Goal: Task Accomplishment & Management: Manage account settings

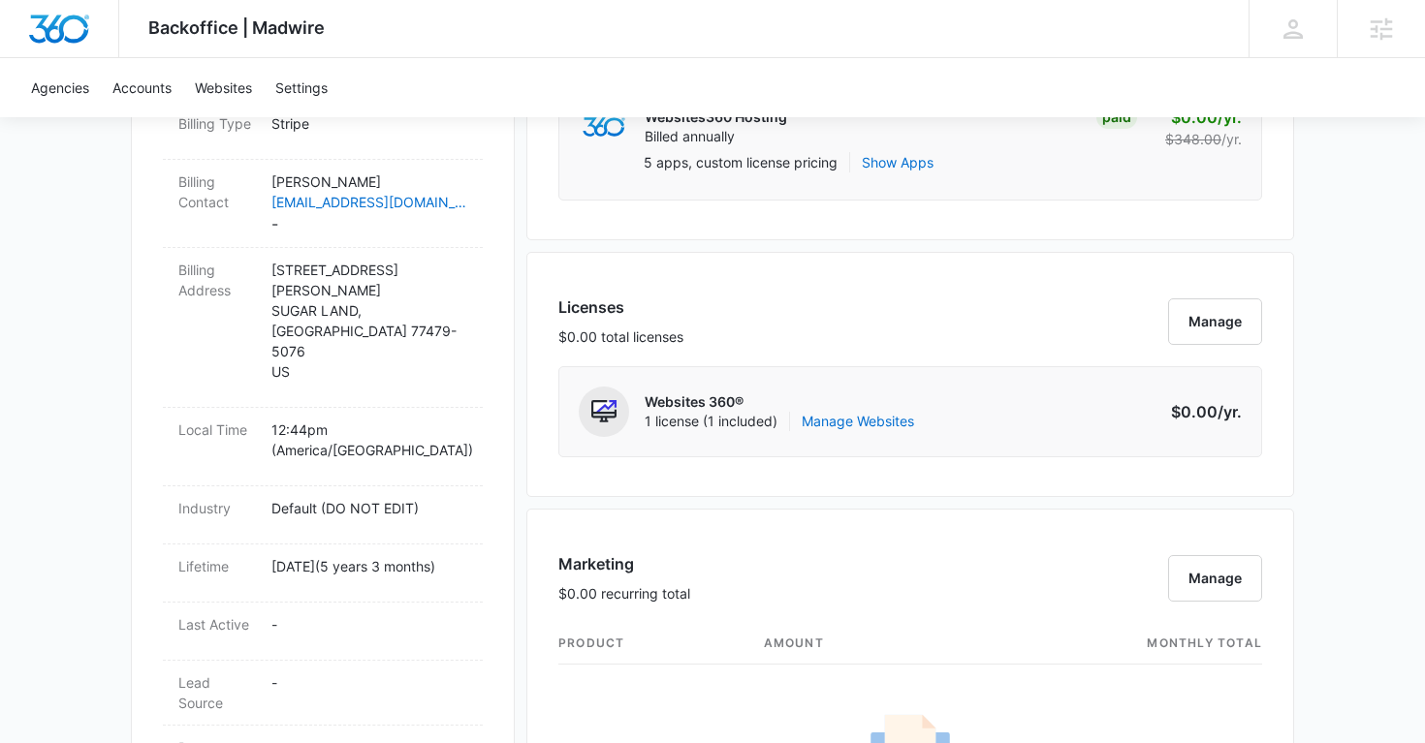
scroll to position [644, 0]
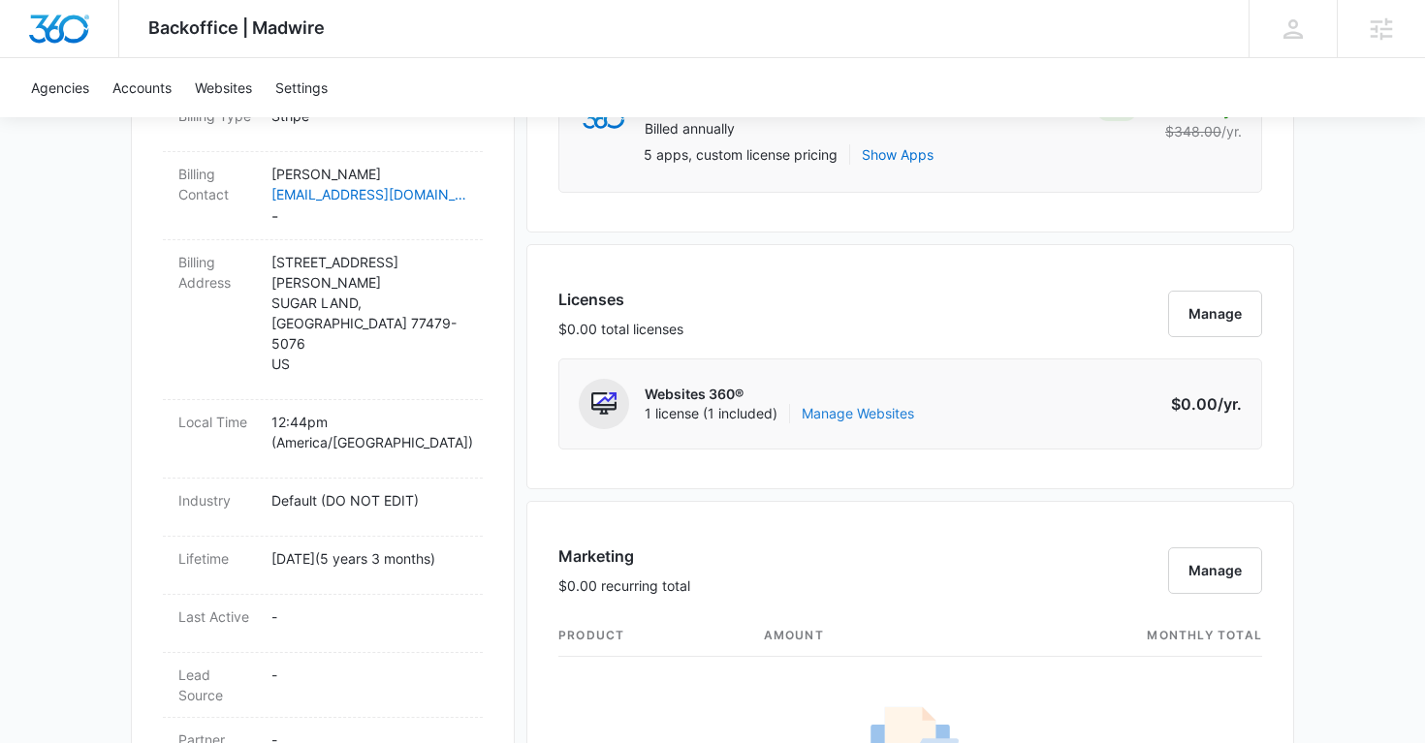
click at [832, 413] on link "Manage Websites" at bounding box center [858, 413] width 112 height 19
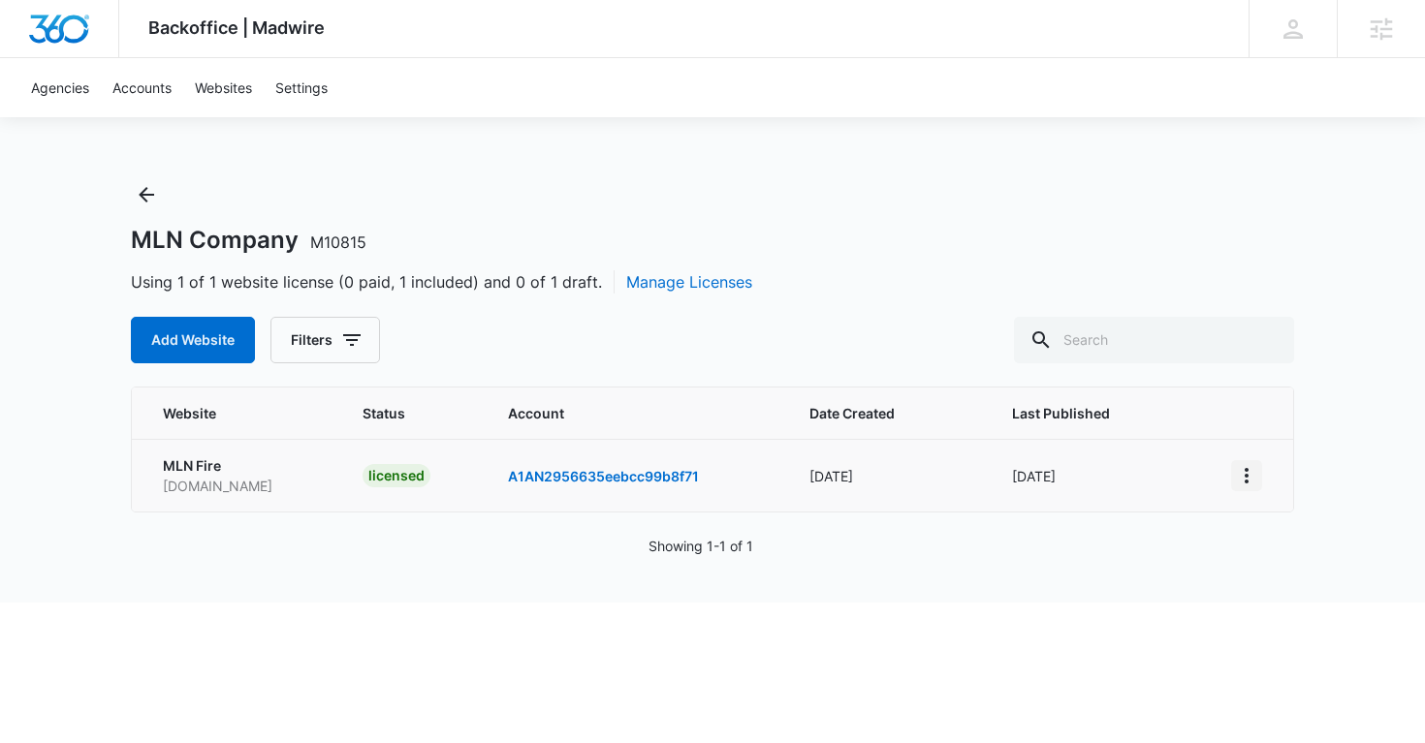
click at [1245, 479] on icon "View More" at bounding box center [1246, 475] width 23 height 23
click at [1286, 559] on link "Edit Website" at bounding box center [1294, 559] width 79 height 16
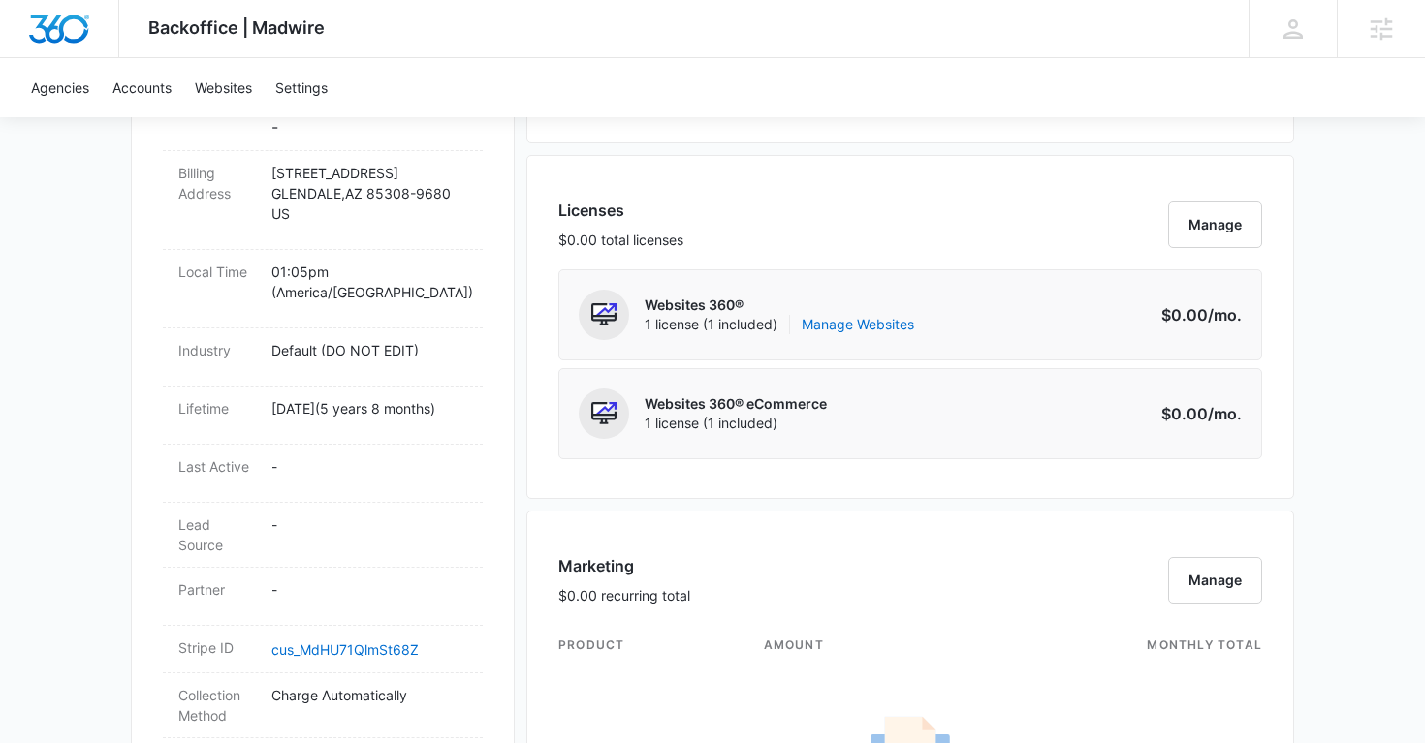
scroll to position [753, 0]
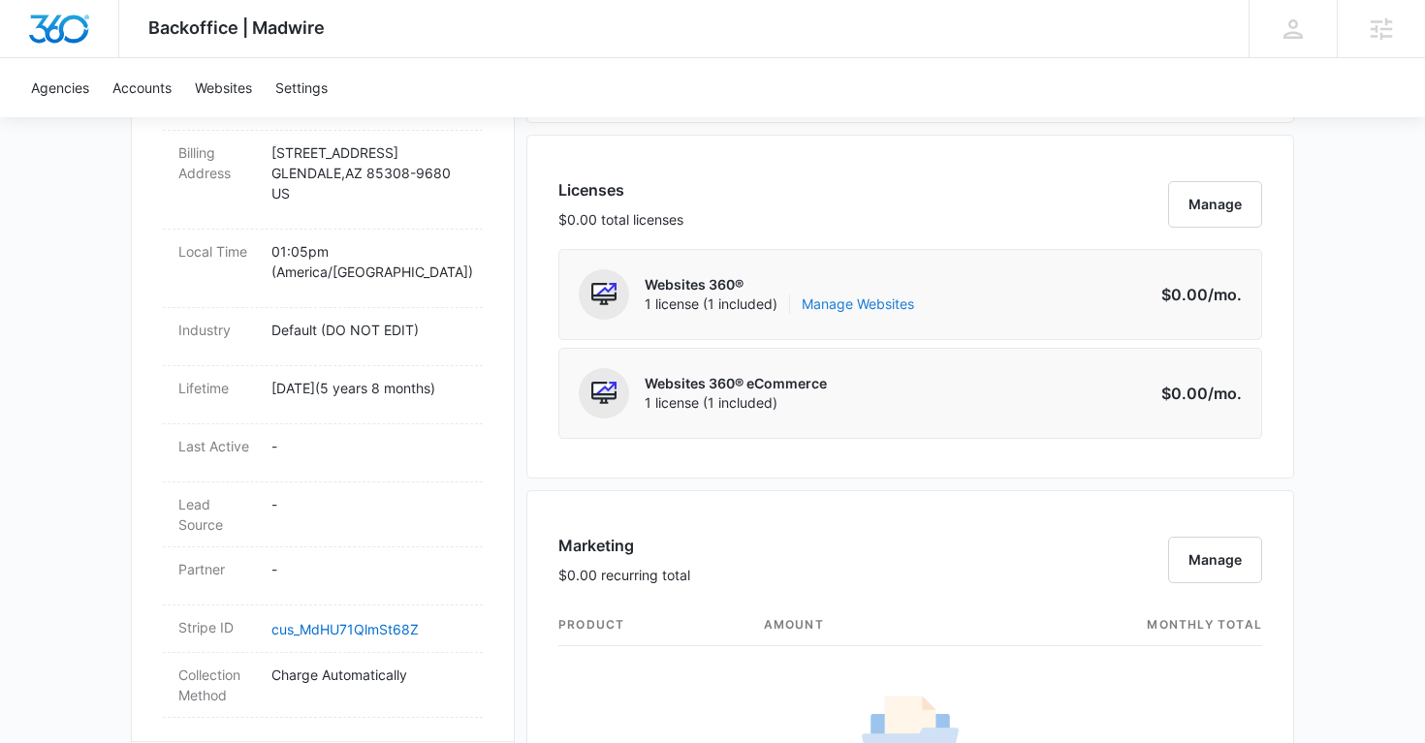
click at [881, 302] on link "Manage Websites" at bounding box center [858, 304] width 112 height 19
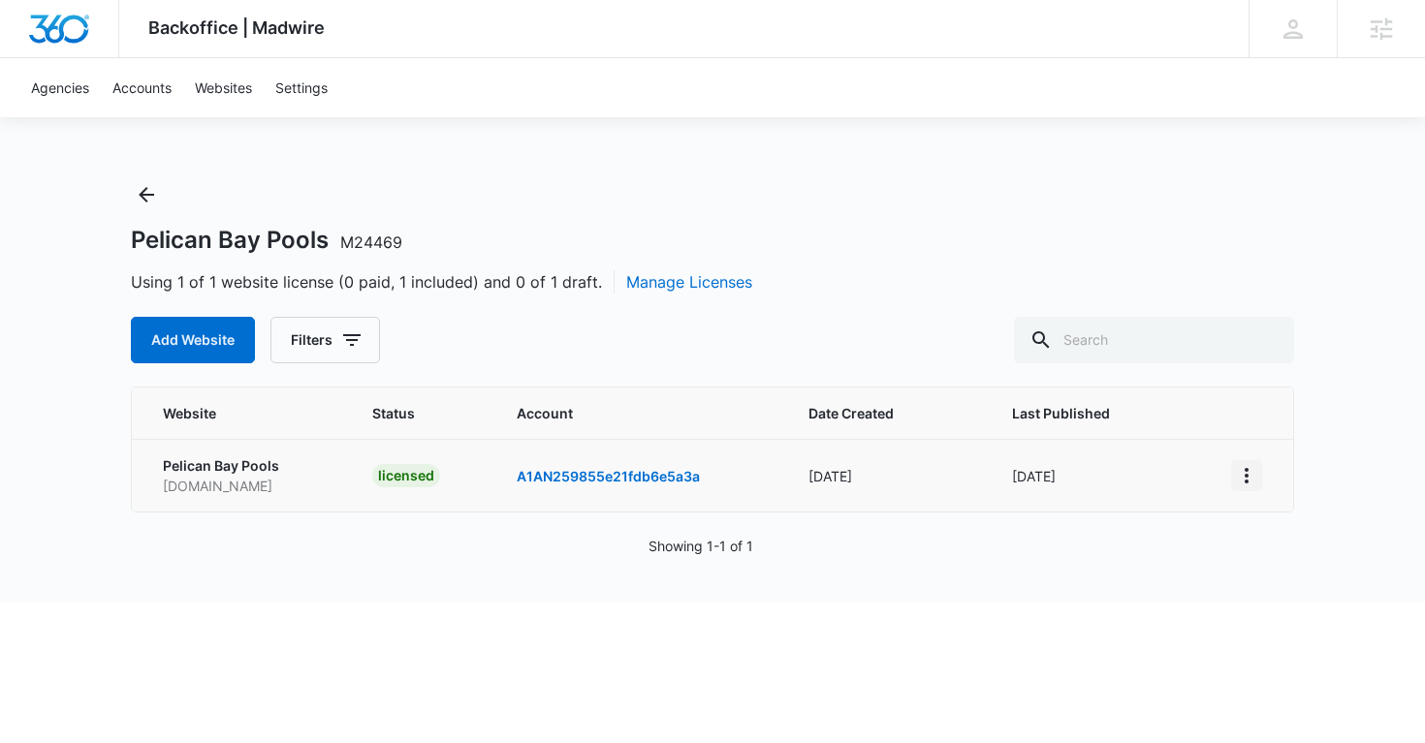
click at [1250, 472] on icon "View More" at bounding box center [1246, 475] width 23 height 23
click at [1270, 556] on link "Edit Website" at bounding box center [1294, 559] width 79 height 16
